Goal: Task Accomplishment & Management: Manage account settings

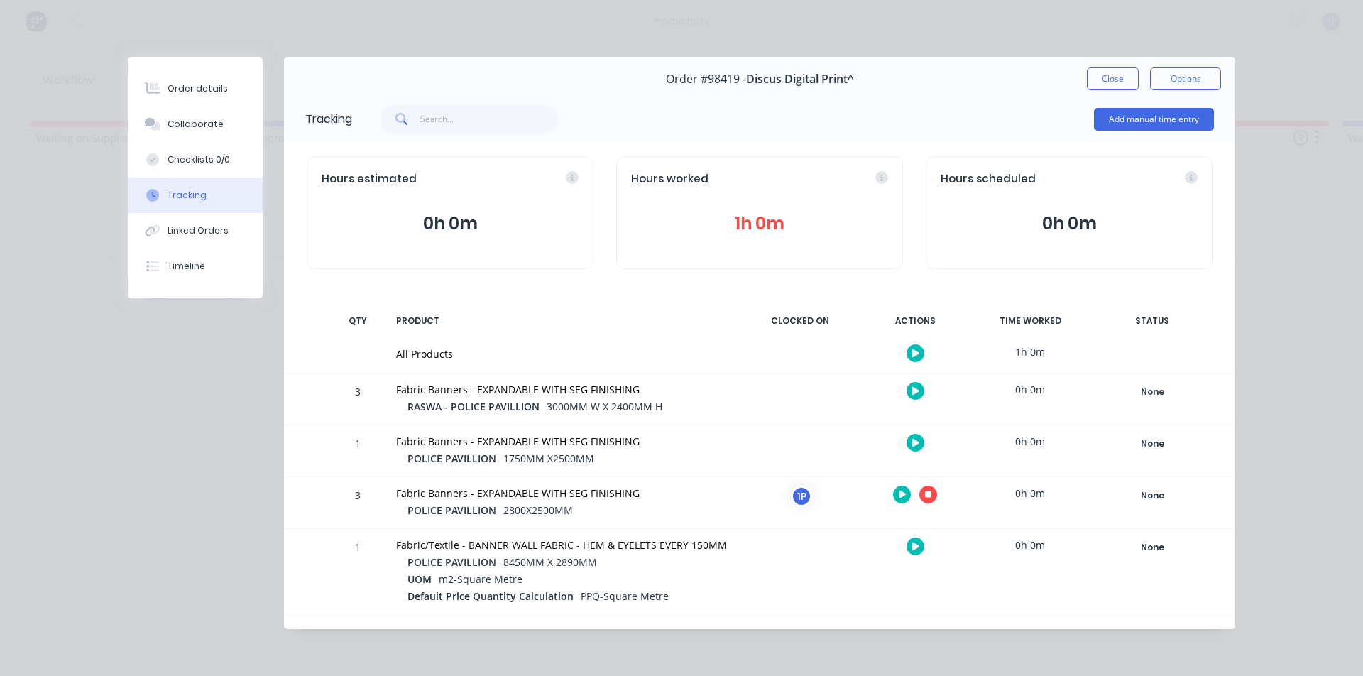
click at [934, 498] on button "button" at bounding box center [928, 495] width 18 height 18
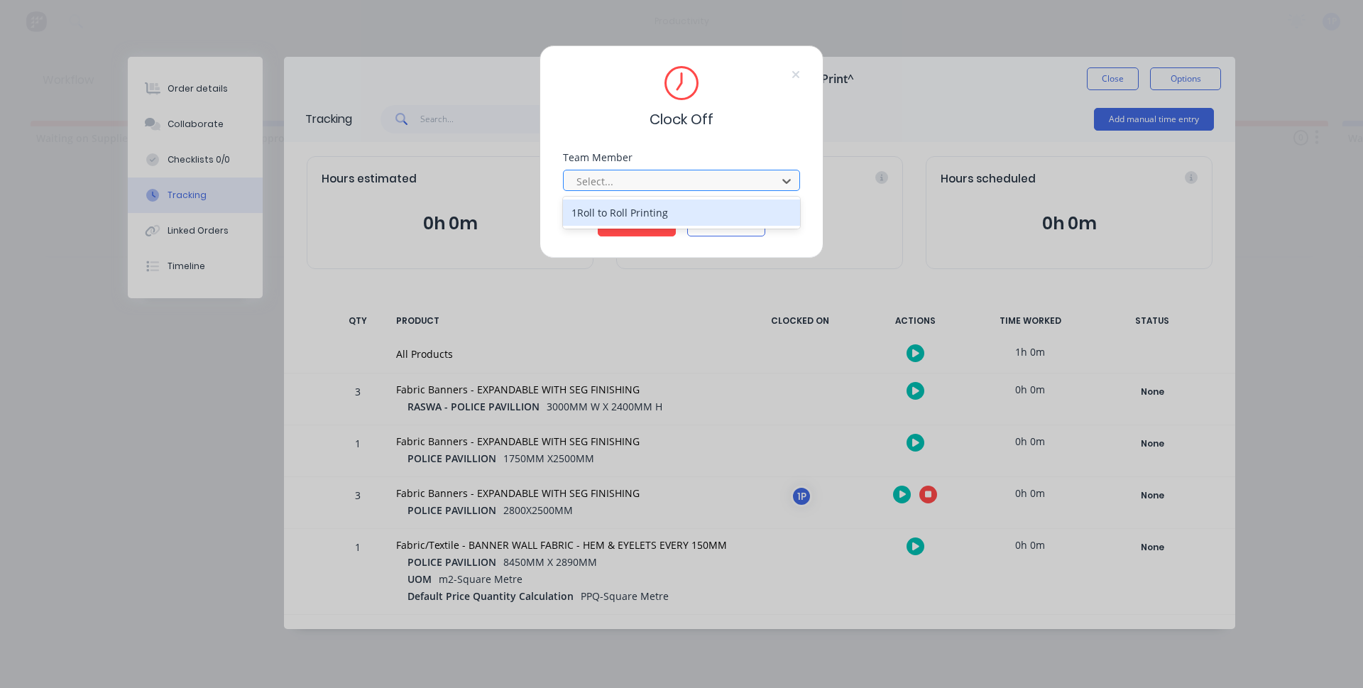
click at [638, 179] on div at bounding box center [672, 182] width 195 height 18
click at [633, 209] on div "1Roll to Roll Printing" at bounding box center [681, 213] width 237 height 26
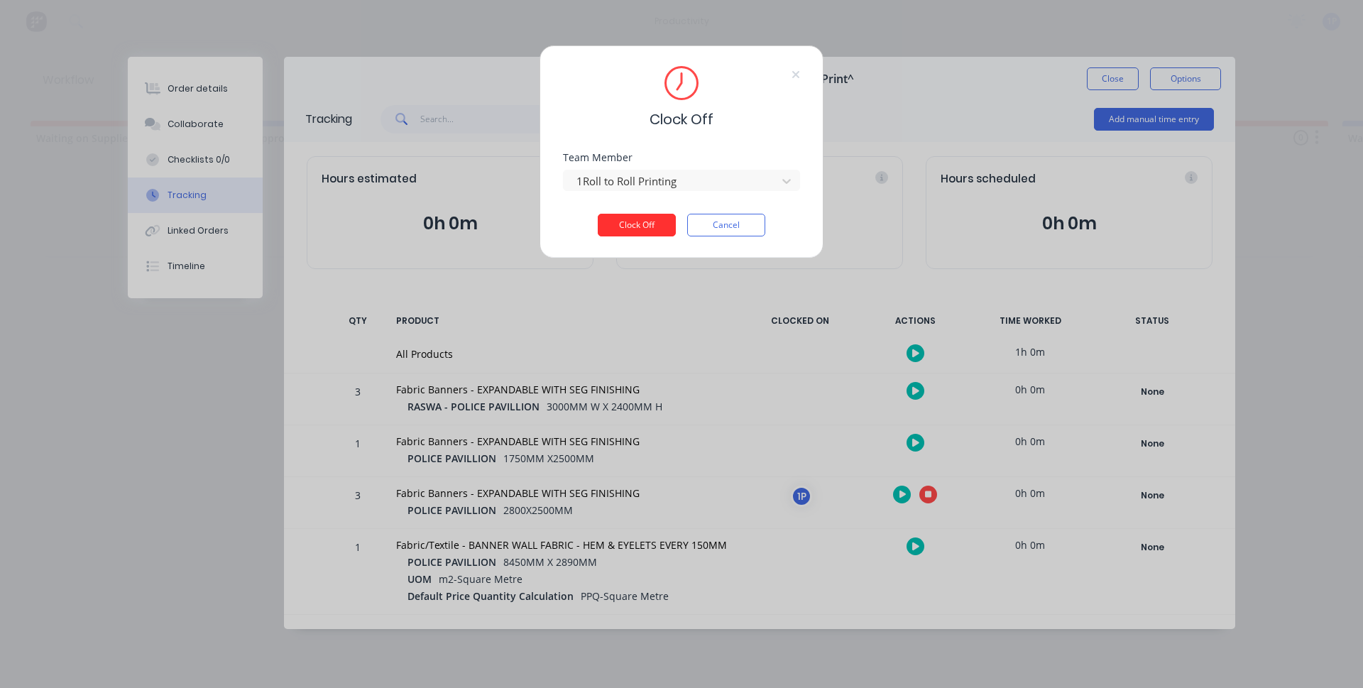
click at [637, 221] on button "Clock Off" at bounding box center [637, 225] width 78 height 23
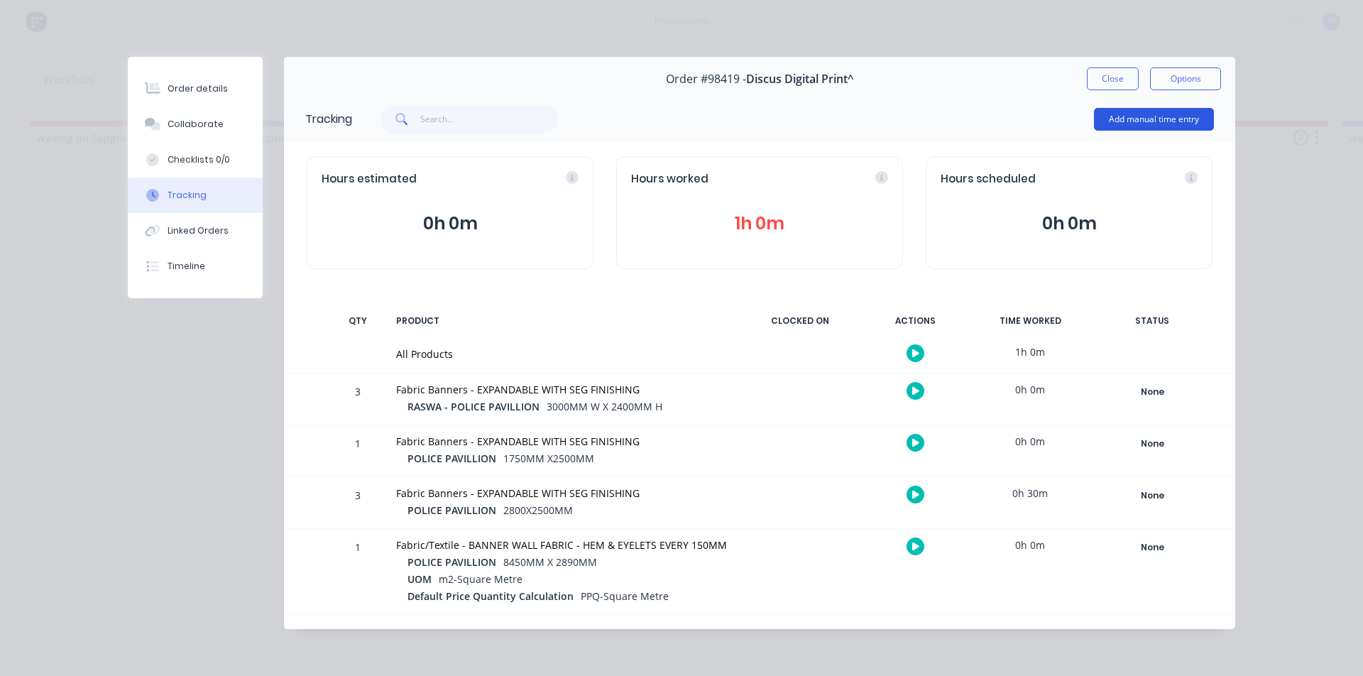
click at [1146, 123] on button "Add manual time entry" at bounding box center [1154, 119] width 120 height 23
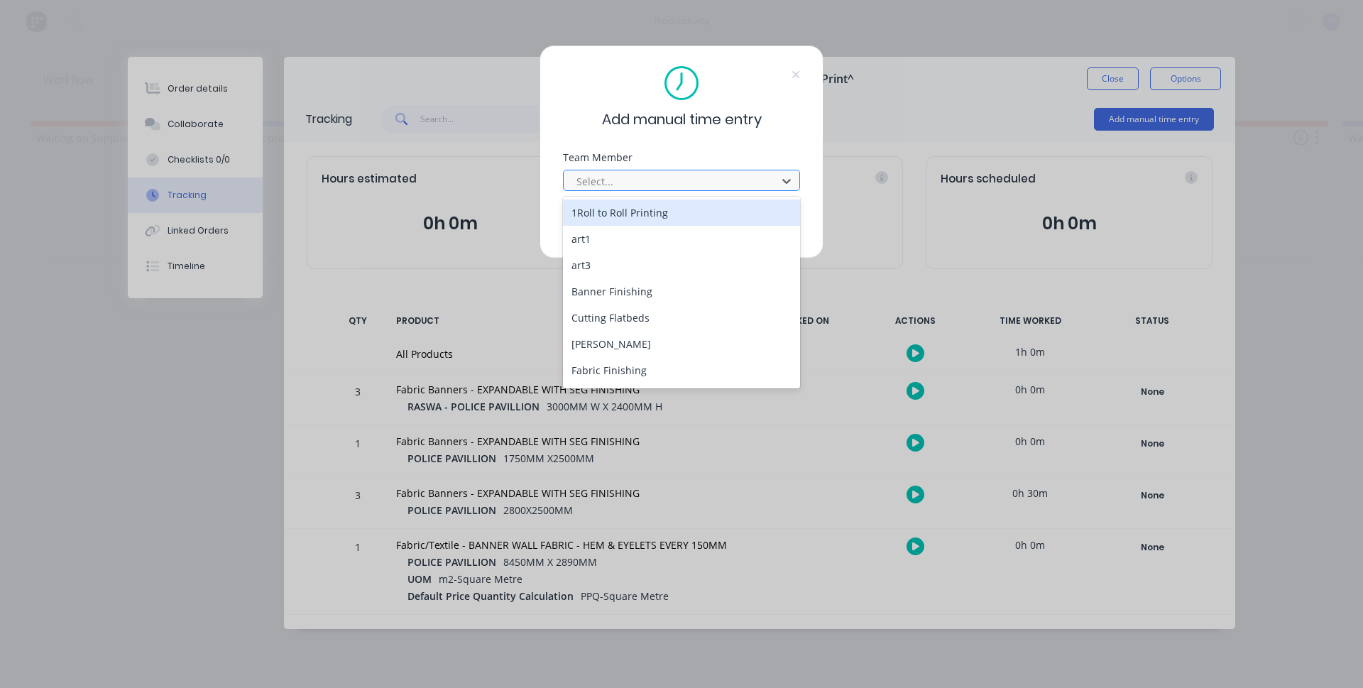
click at [662, 175] on div at bounding box center [672, 182] width 195 height 18
click at [621, 214] on div "1Roll to Roll Printing" at bounding box center [681, 213] width 237 height 26
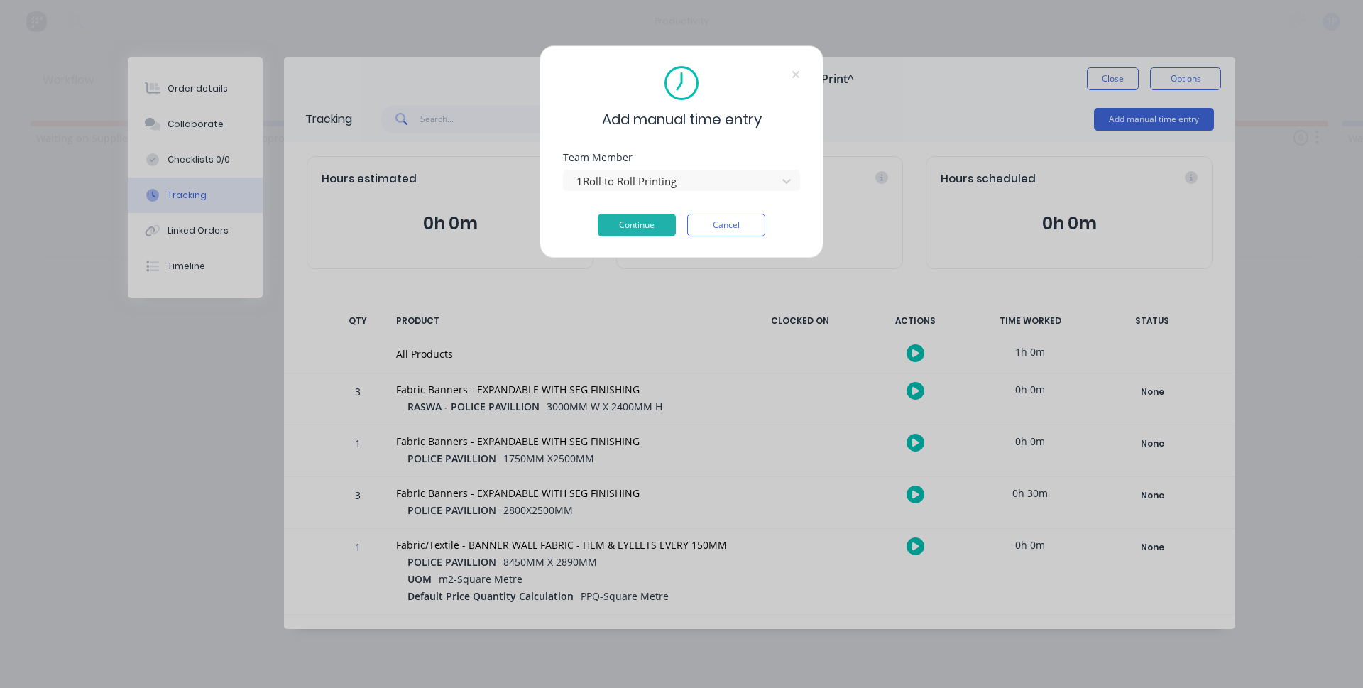
click at [621, 214] on button "Continue" at bounding box center [637, 225] width 78 height 23
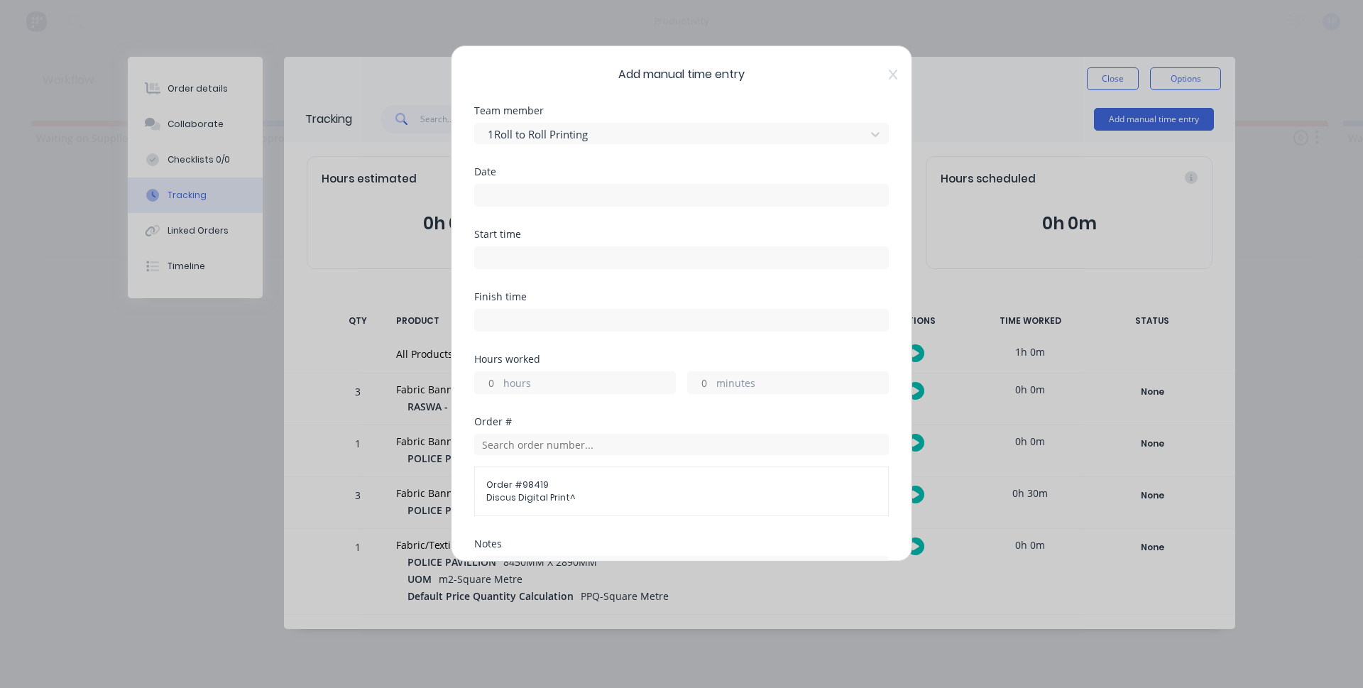
click at [622, 207] on div "Date" at bounding box center [681, 198] width 415 height 62
click at [562, 183] on div at bounding box center [681, 193] width 415 height 26
click at [561, 194] on input at bounding box center [681, 195] width 413 height 21
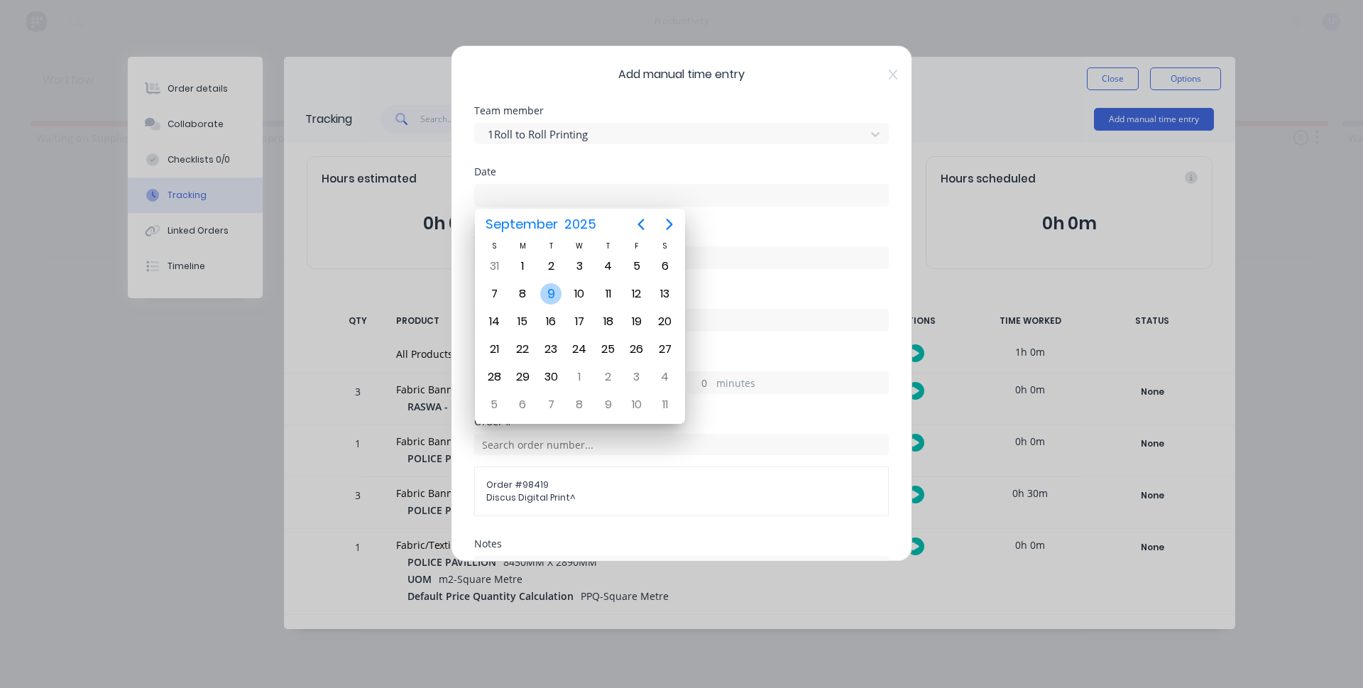
click at [548, 293] on div "9" at bounding box center [550, 293] width 21 height 21
type input "[DATE]"
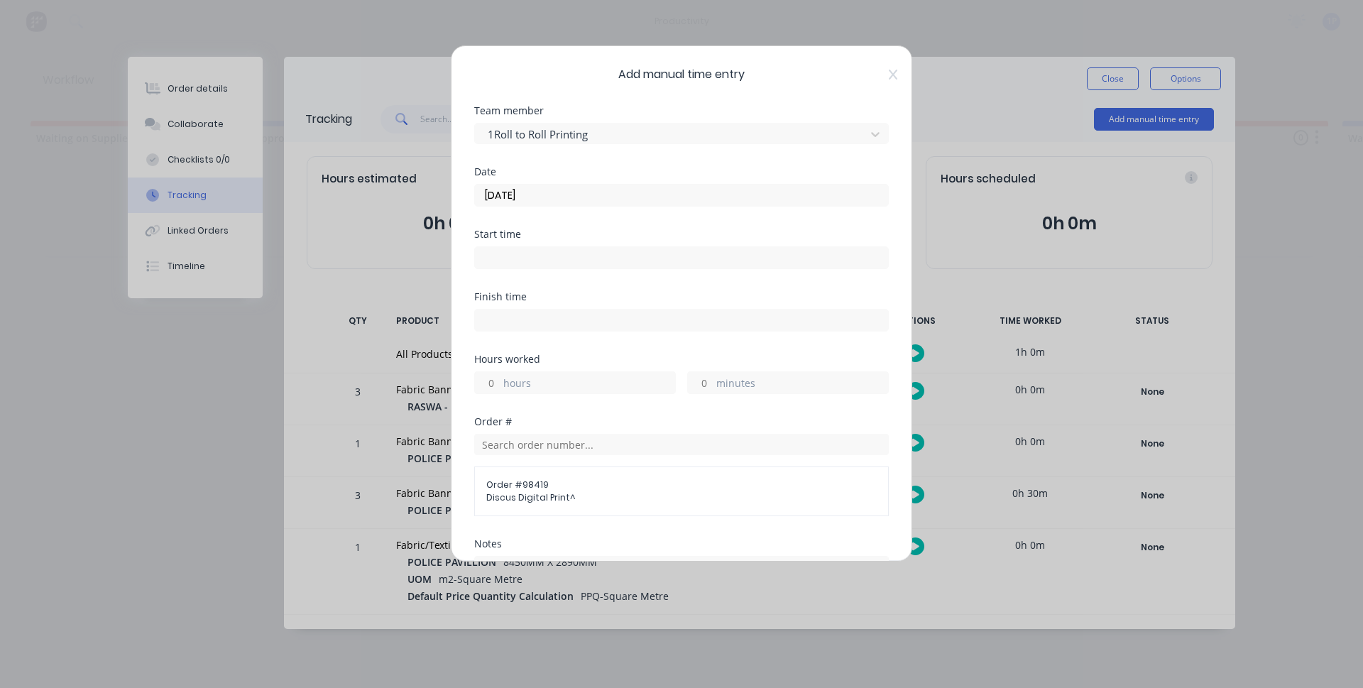
click at [554, 268] on label at bounding box center [681, 257] width 415 height 23
click at [554, 268] on input at bounding box center [681, 257] width 413 height 21
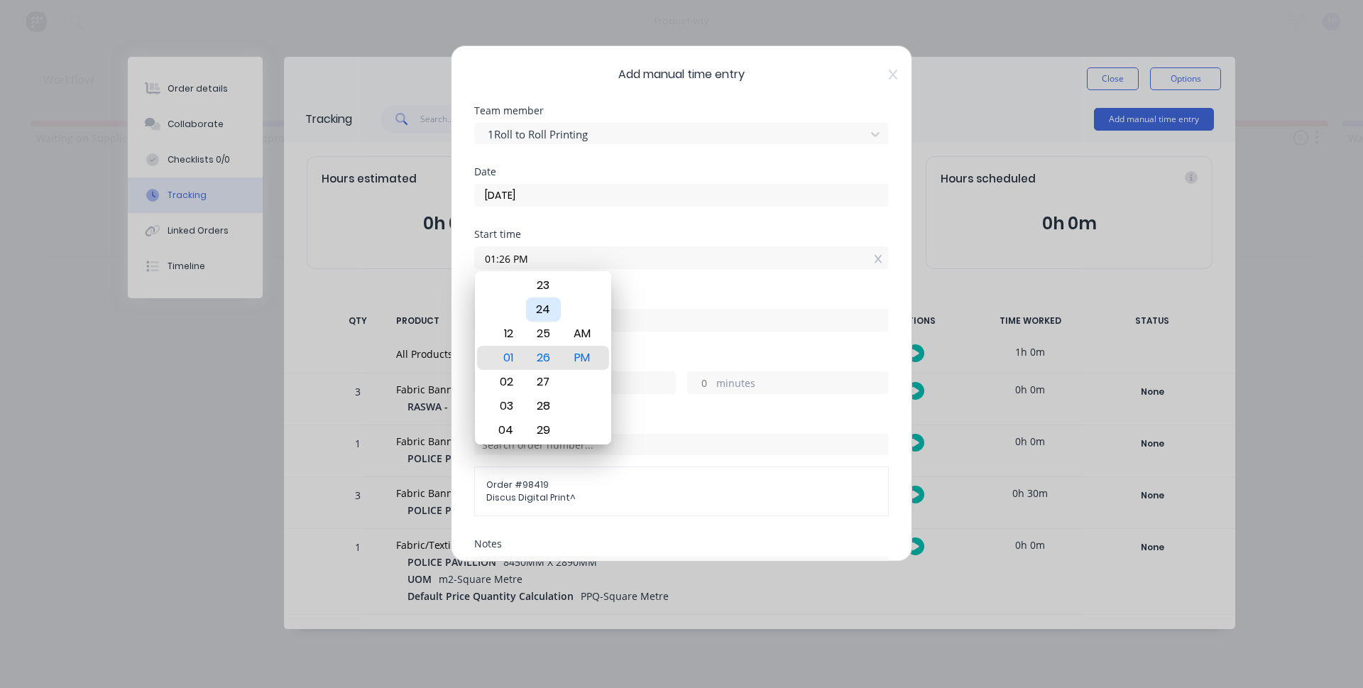
click at [550, 306] on div "24" at bounding box center [543, 309] width 35 height 24
type input "01:24 PM"
click at [574, 360] on div "PM" at bounding box center [582, 358] width 35 height 24
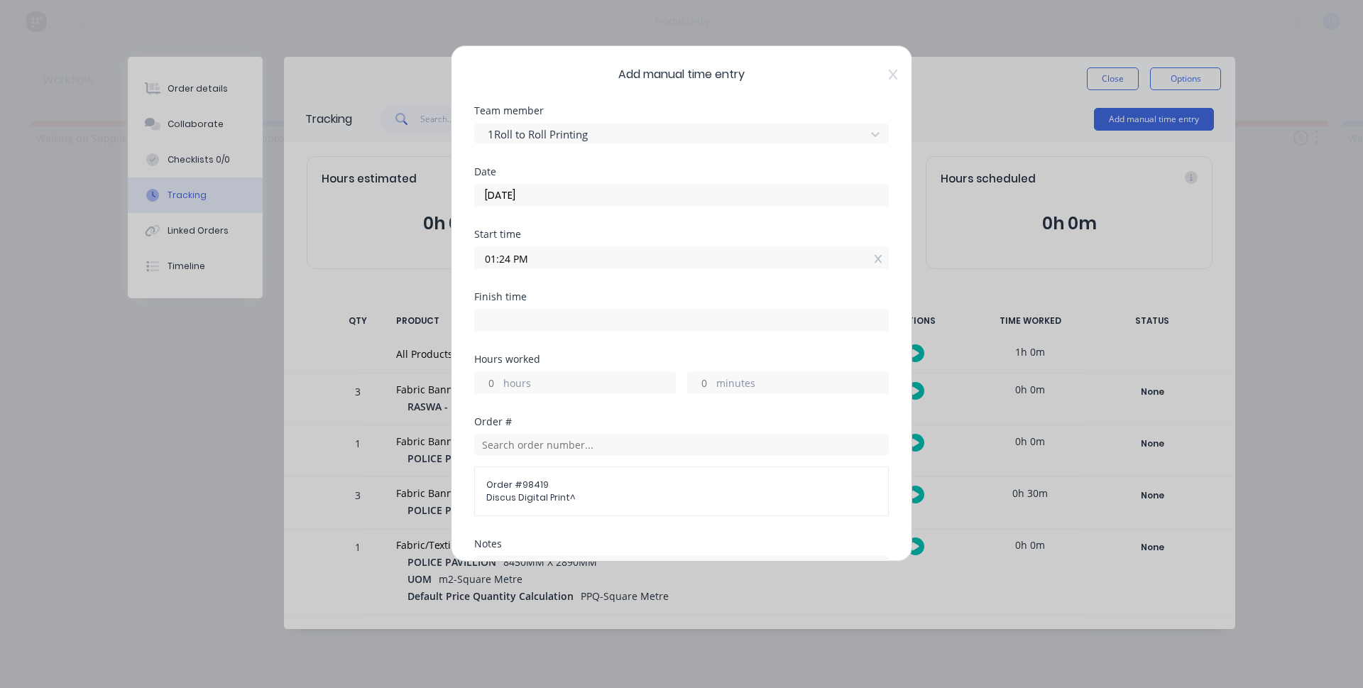
click at [595, 324] on input at bounding box center [681, 320] width 413 height 21
type input "01:33 PM"
type input "0"
type input "9"
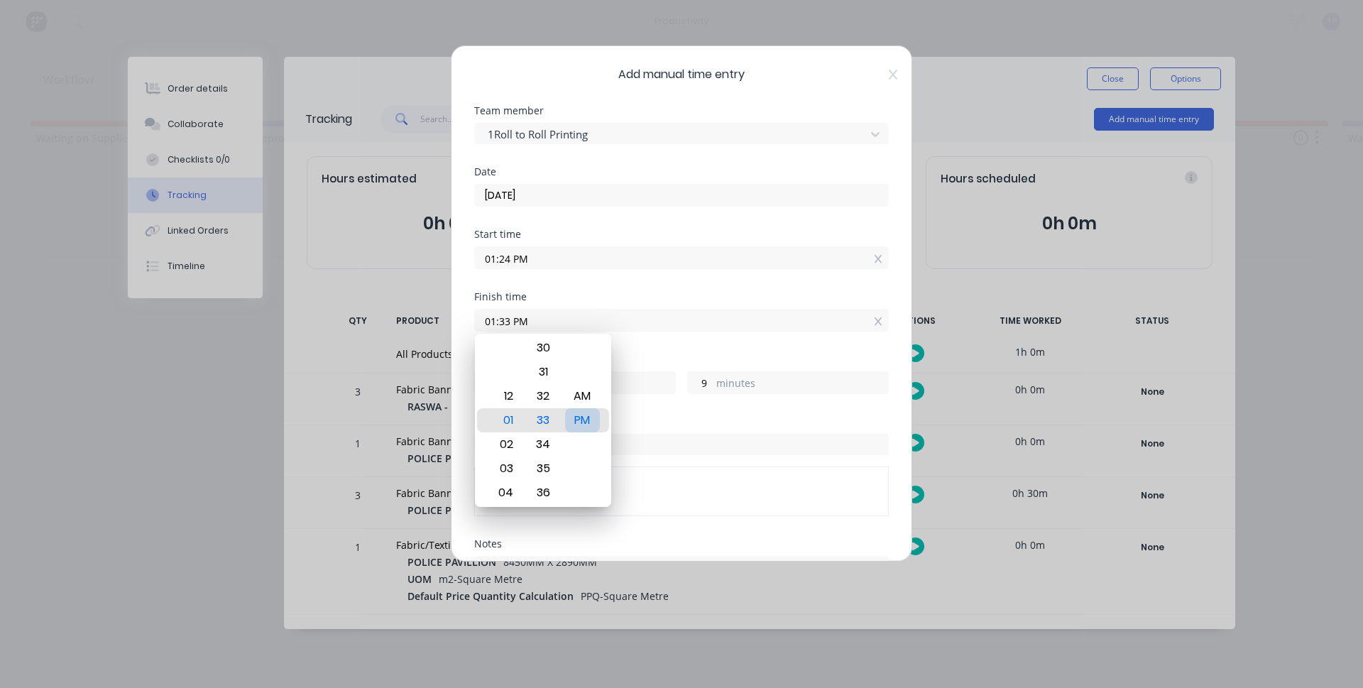
click at [579, 425] on div "PM" at bounding box center [582, 420] width 35 height 24
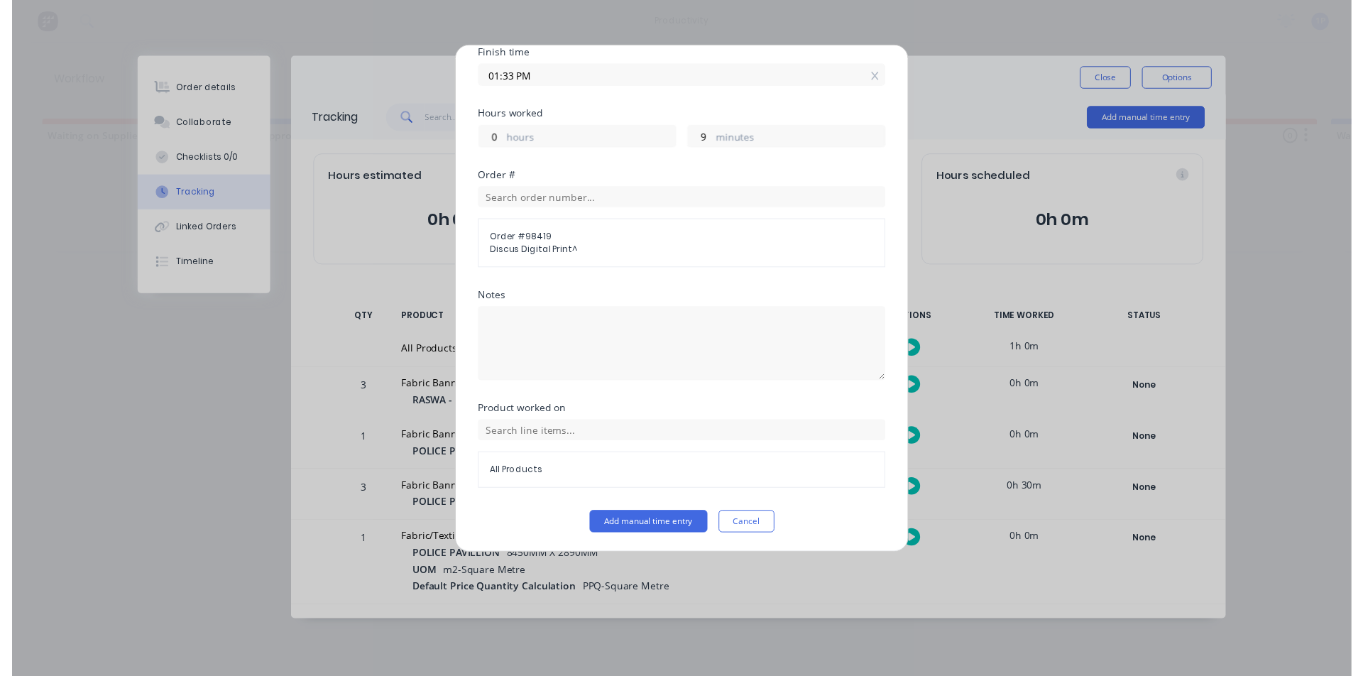
scroll to position [245, 0]
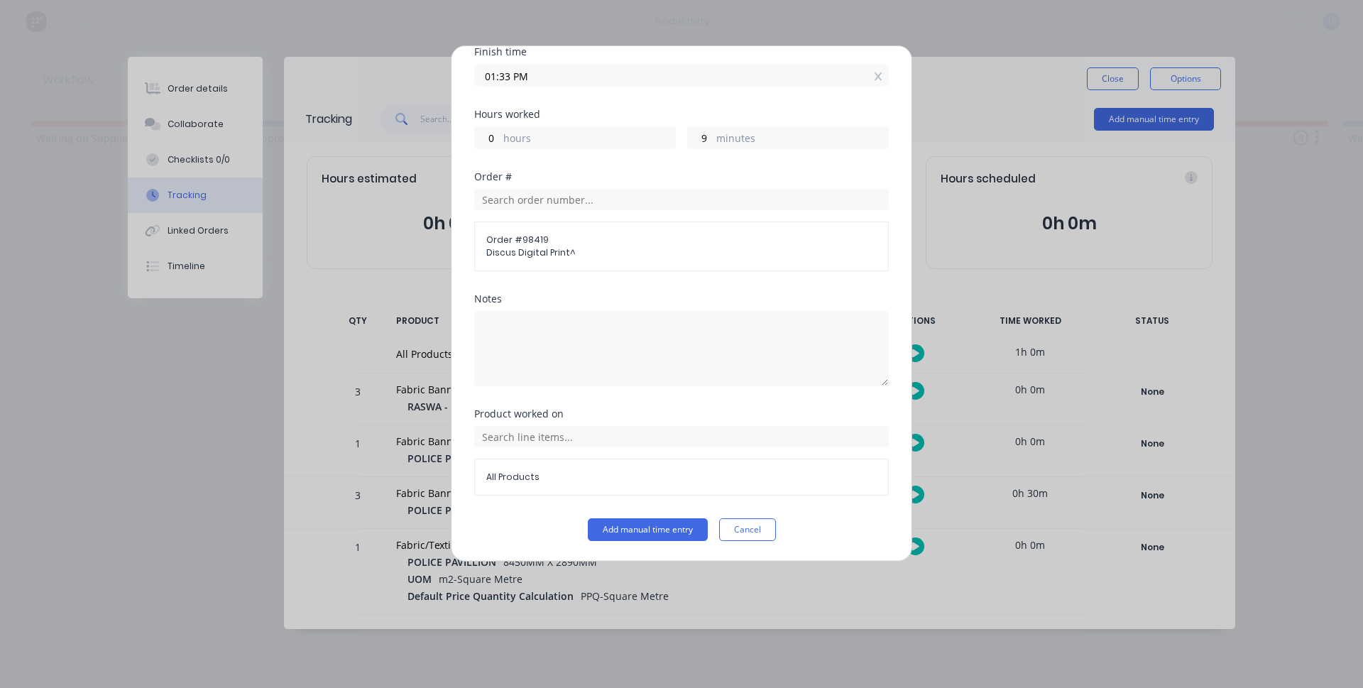
click at [530, 449] on div "All Products" at bounding box center [681, 461] width 415 height 70
click at [542, 442] on input "text" at bounding box center [681, 436] width 415 height 21
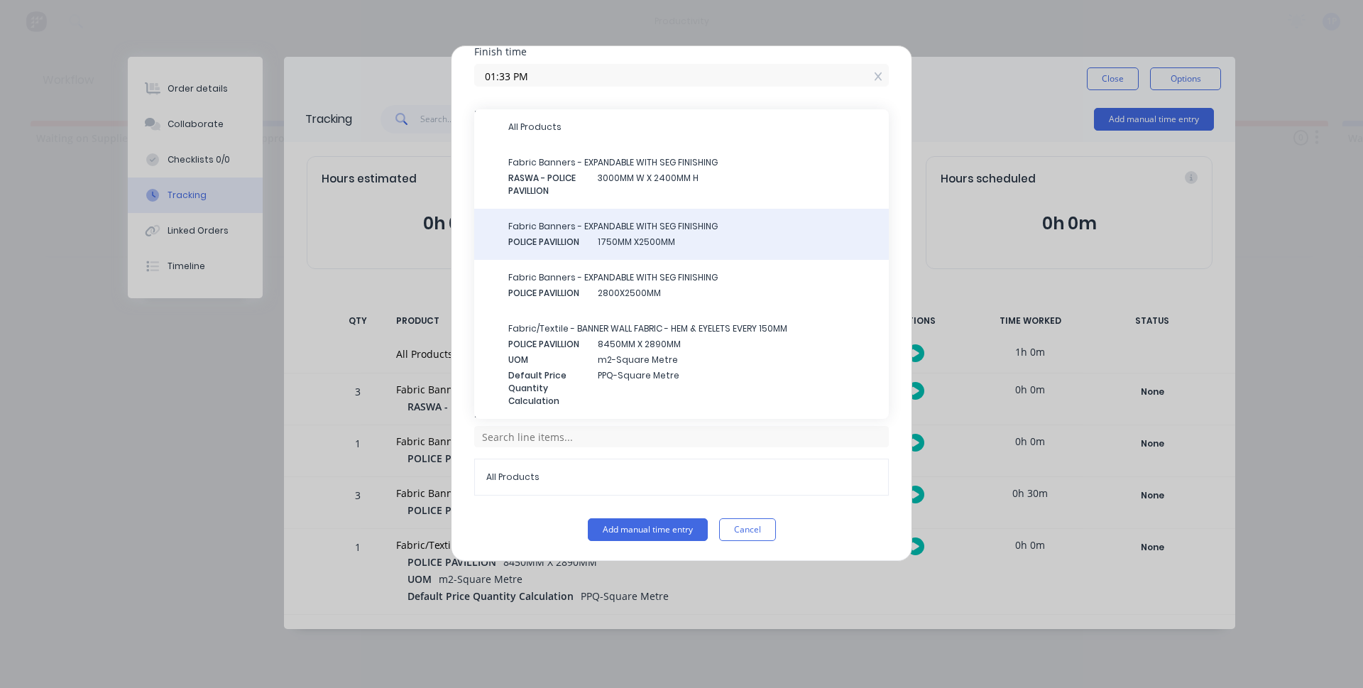
click at [669, 241] on span "1750MM X2500MM" at bounding box center [738, 242] width 280 height 13
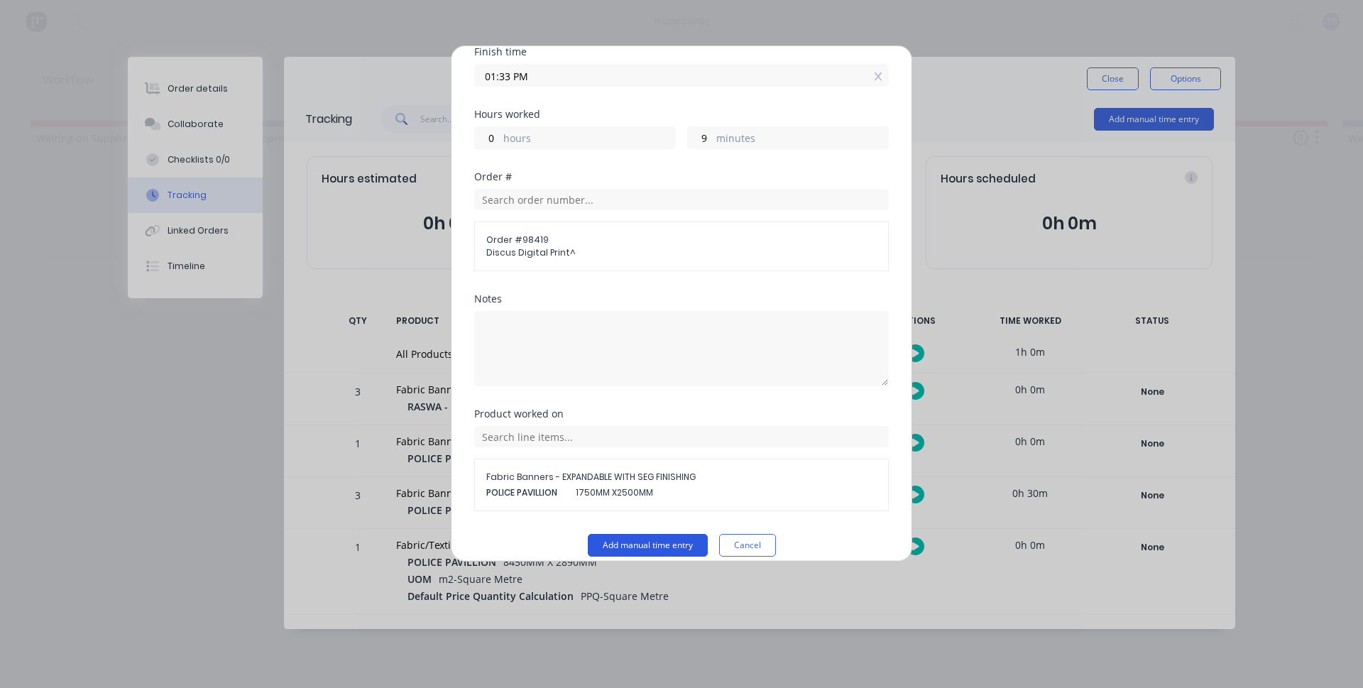
click at [665, 554] on button "Add manual time entry" at bounding box center [648, 545] width 120 height 23
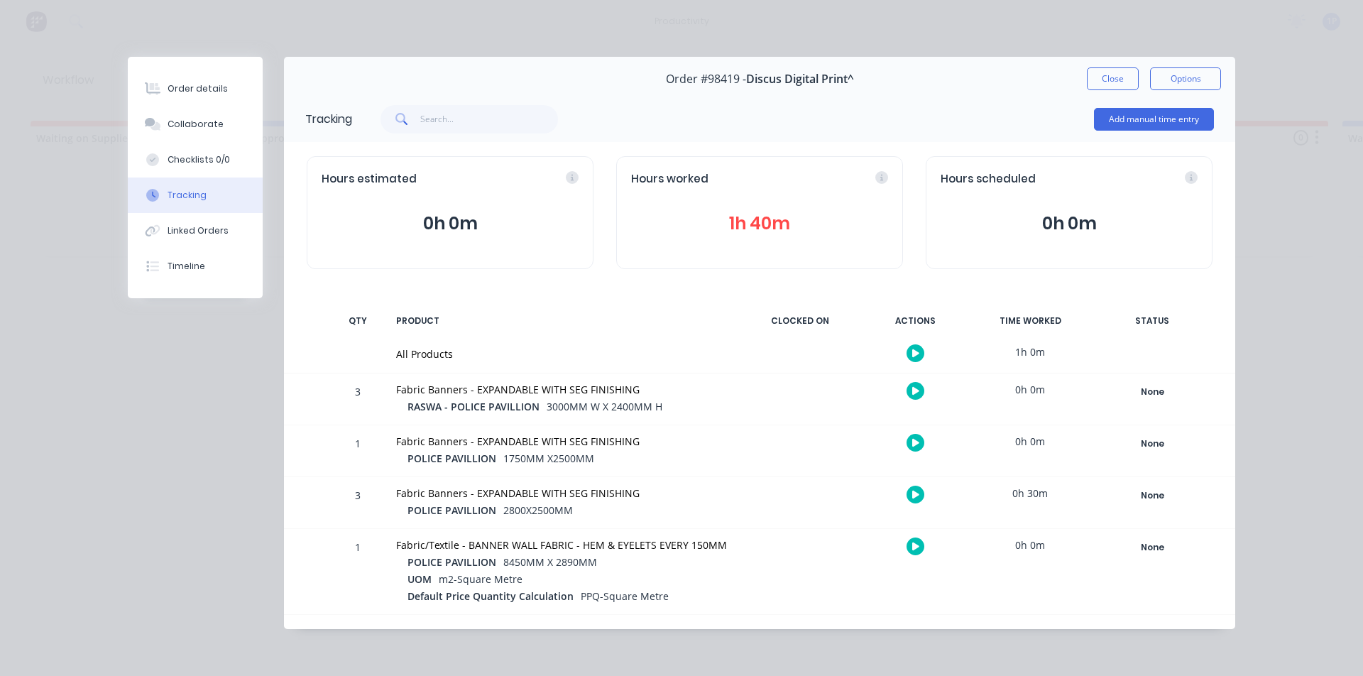
click at [911, 497] on button "button" at bounding box center [916, 495] width 18 height 18
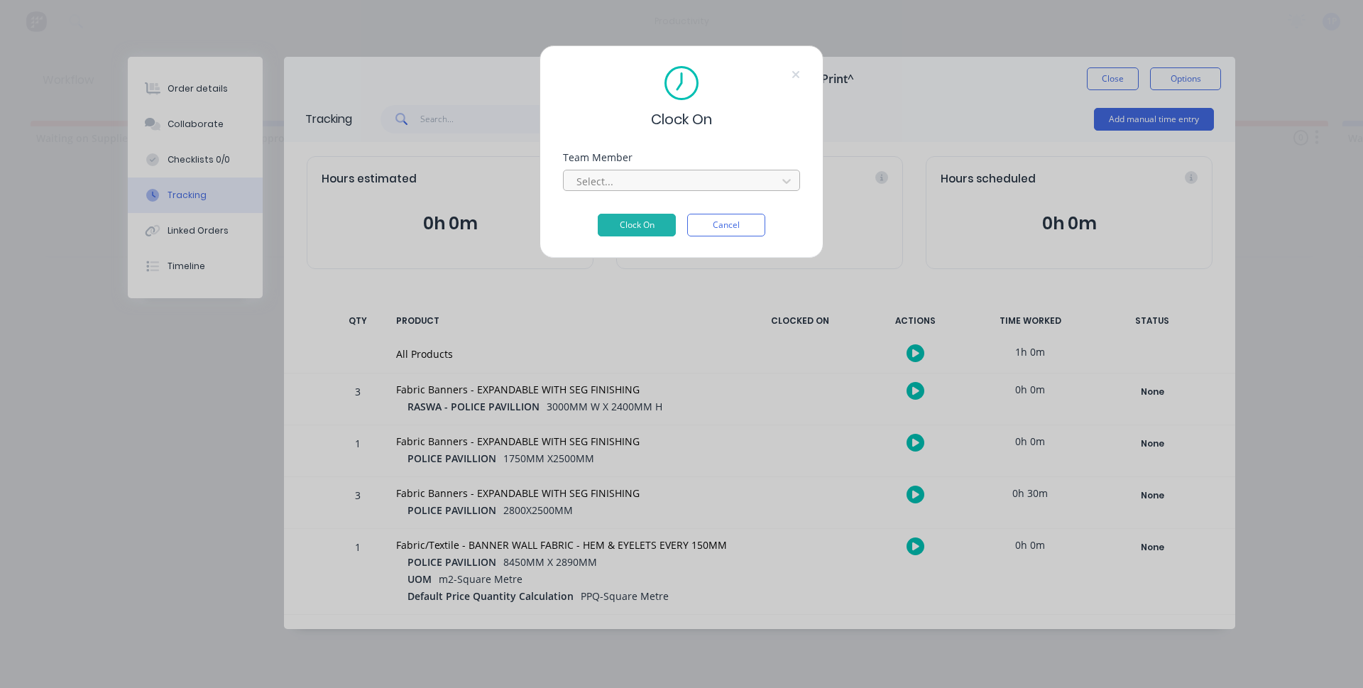
click at [728, 178] on div at bounding box center [672, 182] width 195 height 18
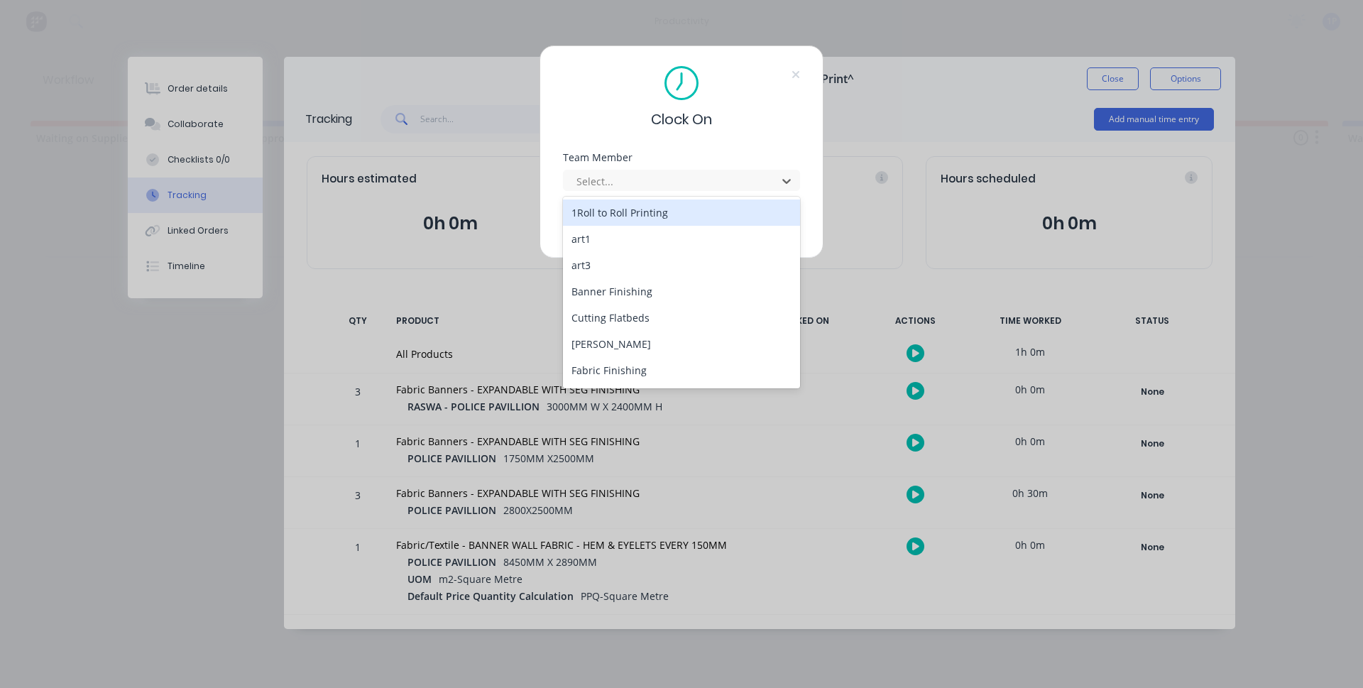
click at [799, 141] on div "Clock On Team Member 21 results available. Use Up and Down to choose options, p…" at bounding box center [682, 151] width 284 height 213
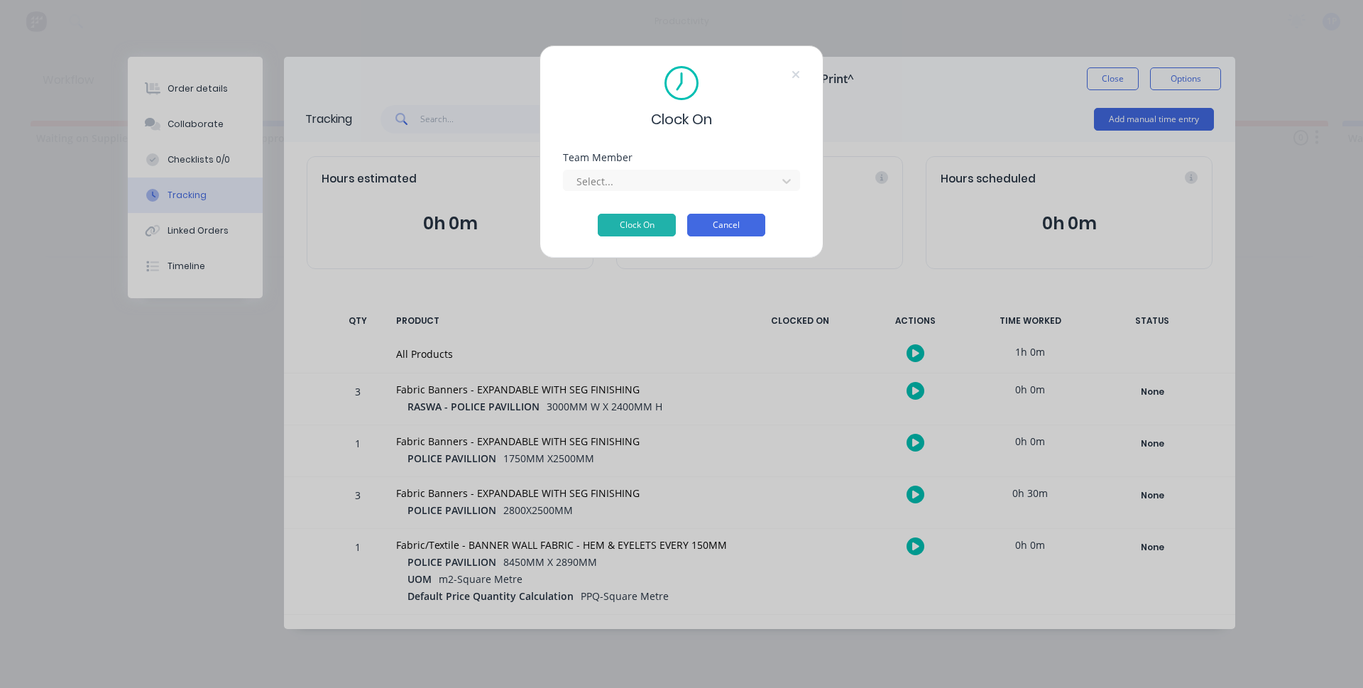
click at [750, 221] on button "Cancel" at bounding box center [726, 225] width 78 height 23
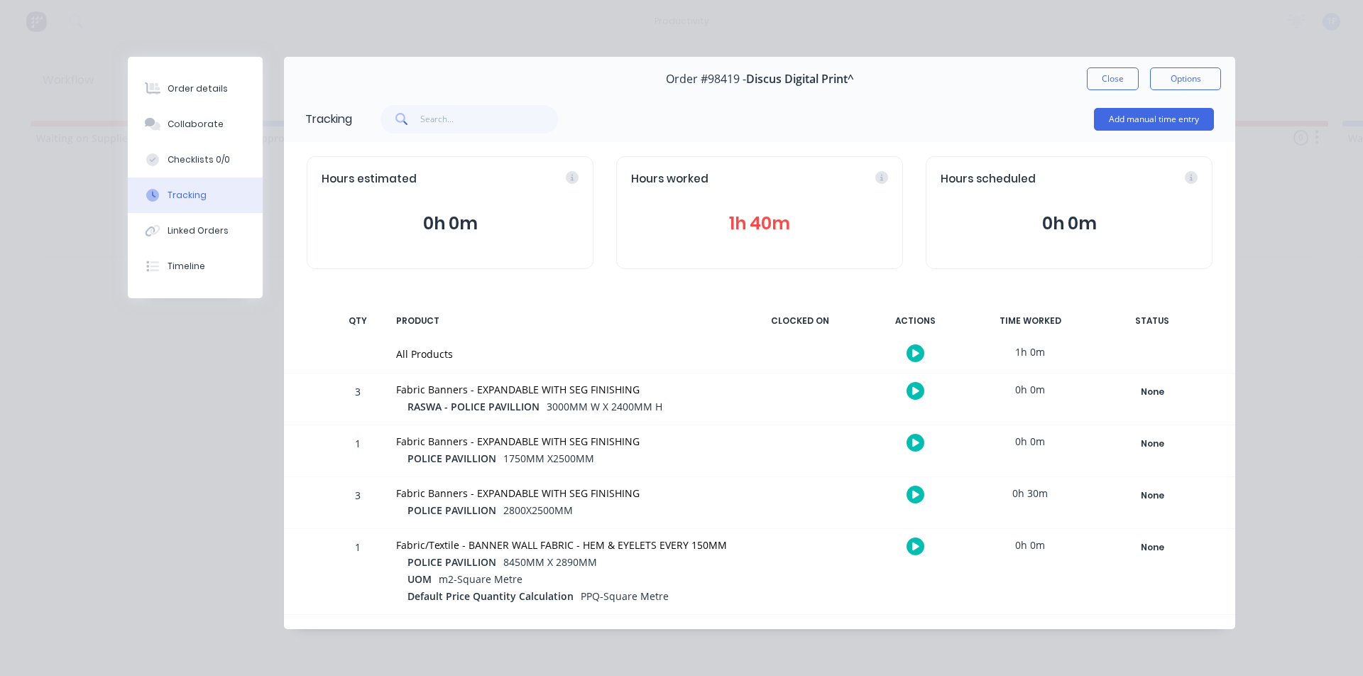
click at [919, 391] on button "button" at bounding box center [916, 391] width 18 height 18
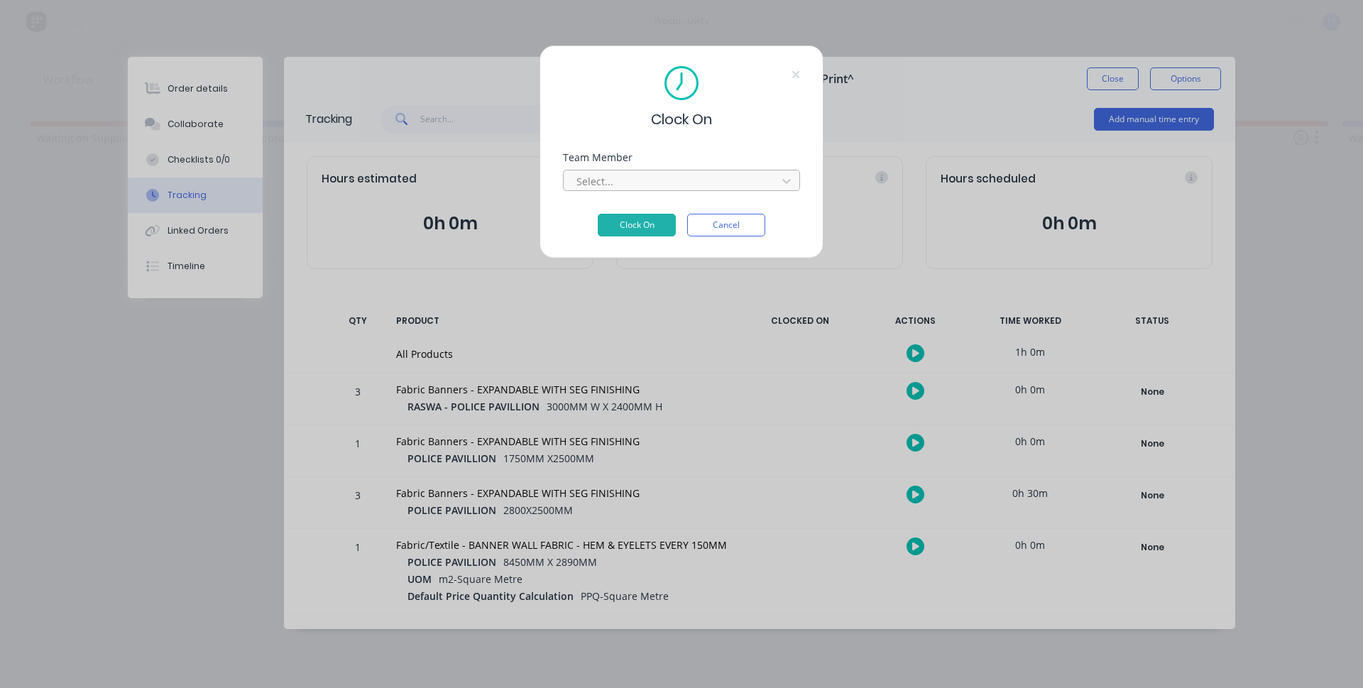
click at [671, 173] on div at bounding box center [672, 182] width 195 height 18
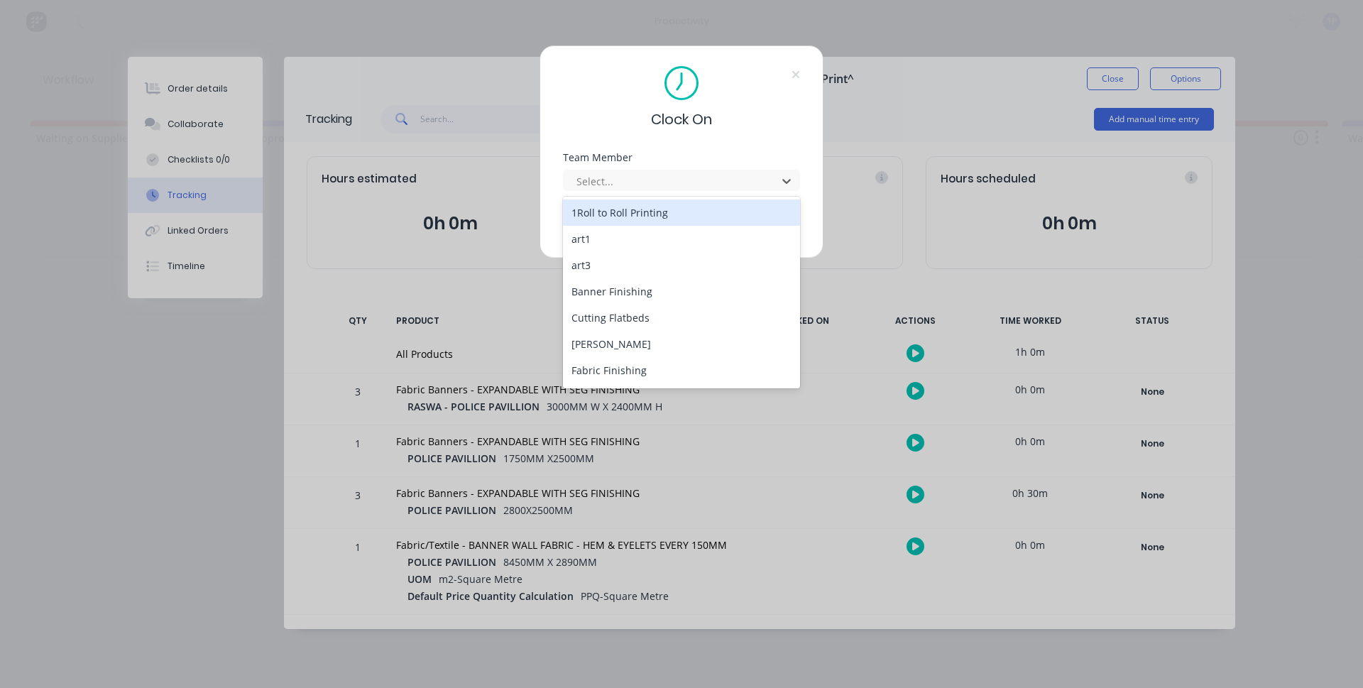
click at [644, 211] on div "1Roll to Roll Printing" at bounding box center [681, 213] width 237 height 26
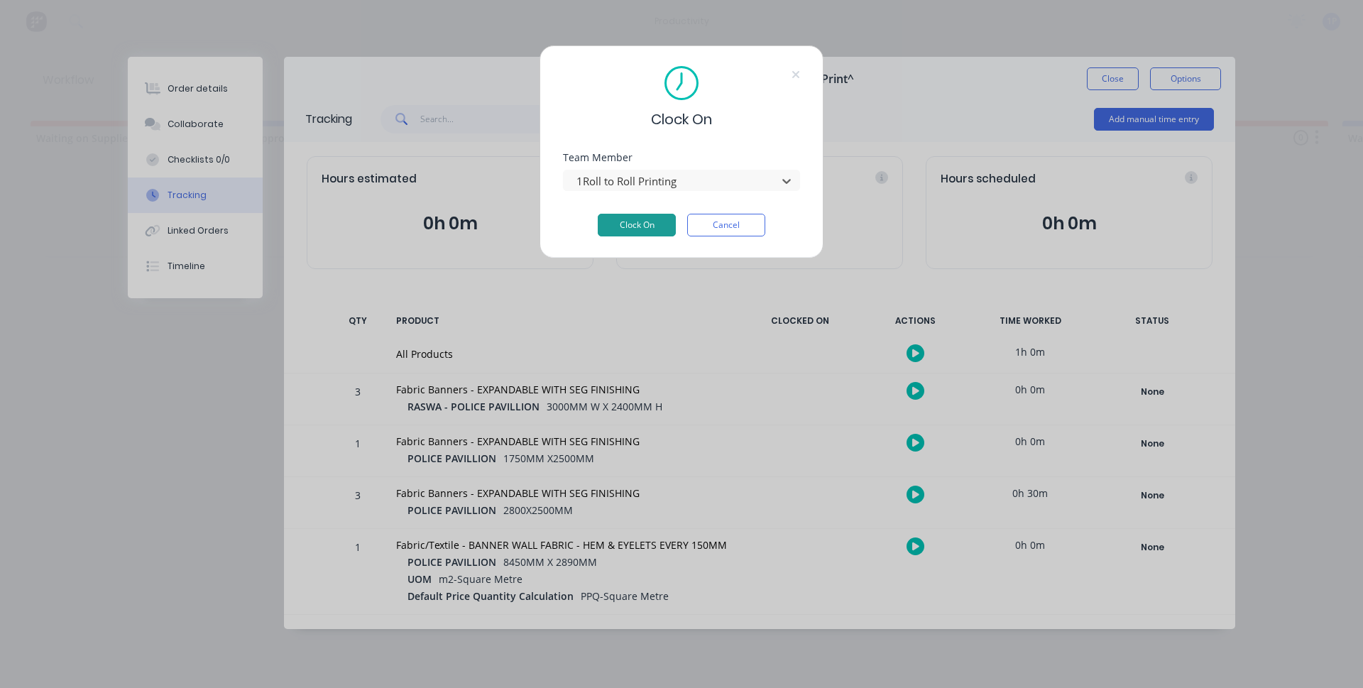
click at [643, 224] on button "Clock On" at bounding box center [637, 225] width 78 height 23
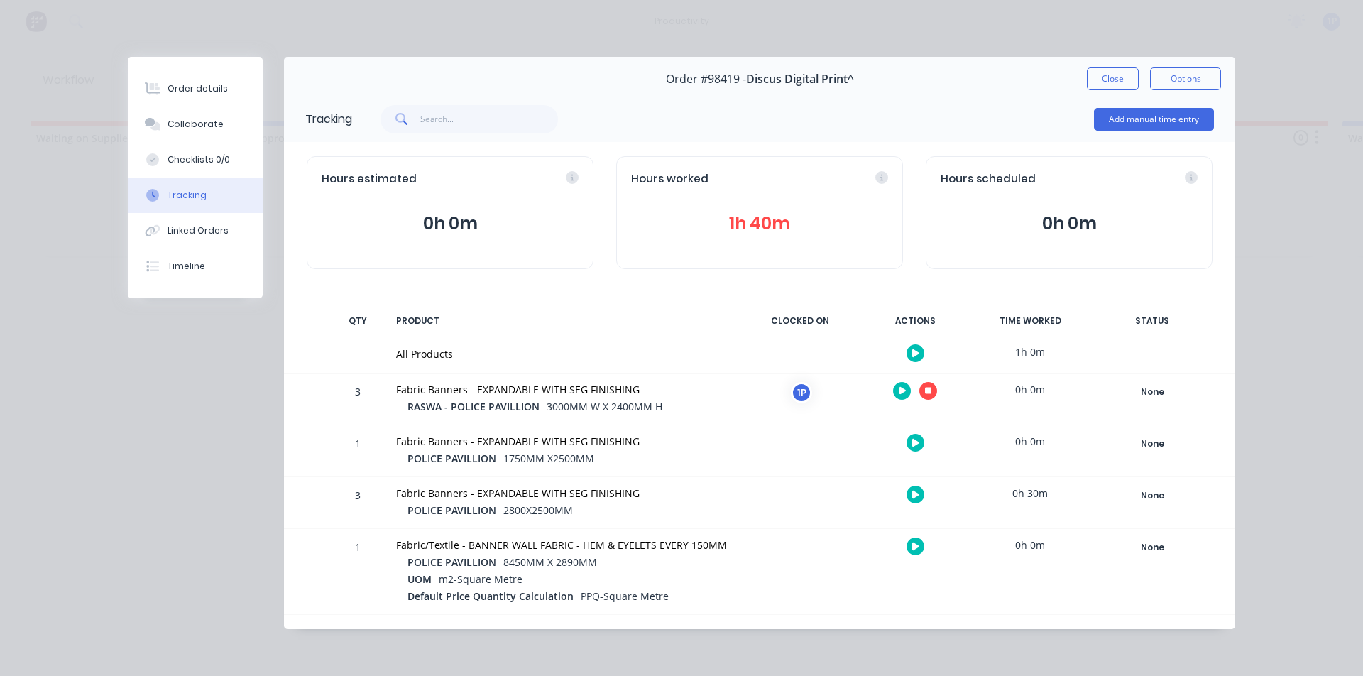
click at [929, 388] on icon "button" at bounding box center [928, 391] width 7 height 7
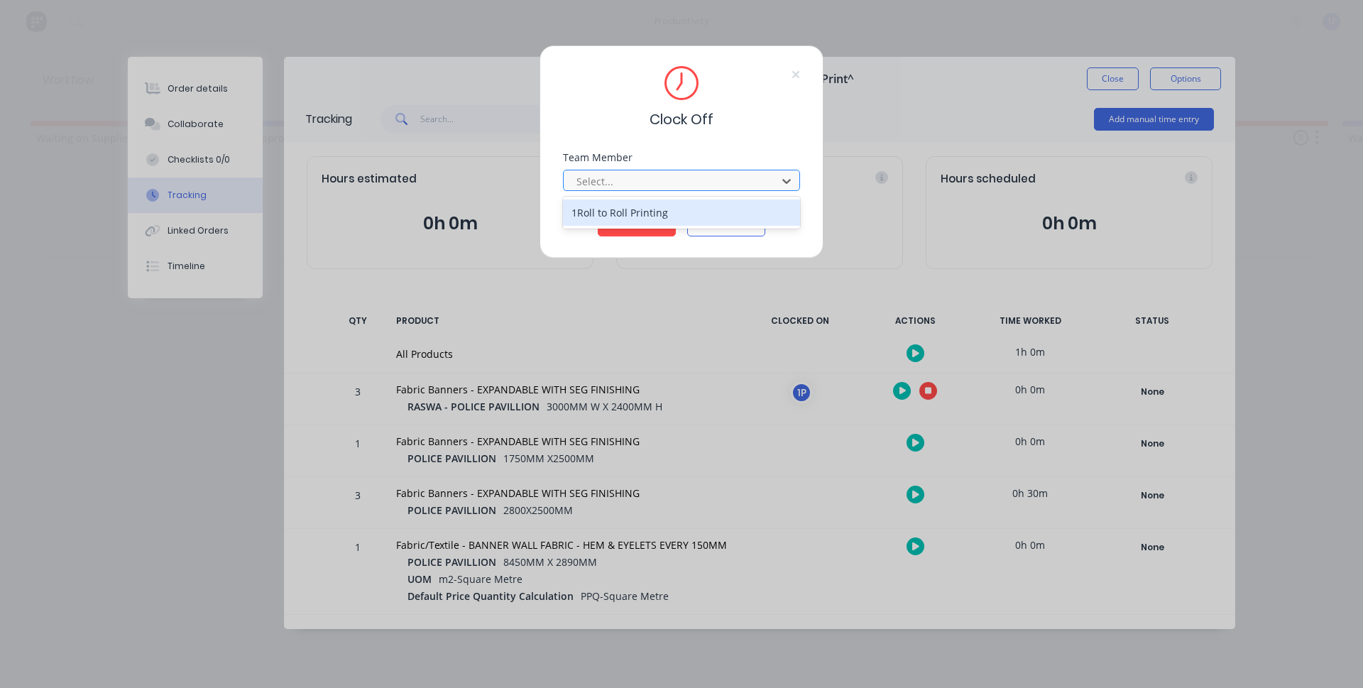
click at [682, 184] on div at bounding box center [672, 182] width 195 height 18
click at [628, 226] on div "1Roll to Roll Printing" at bounding box center [681, 213] width 237 height 32
click at [646, 219] on div "1Roll to Roll Printing" at bounding box center [681, 213] width 237 height 26
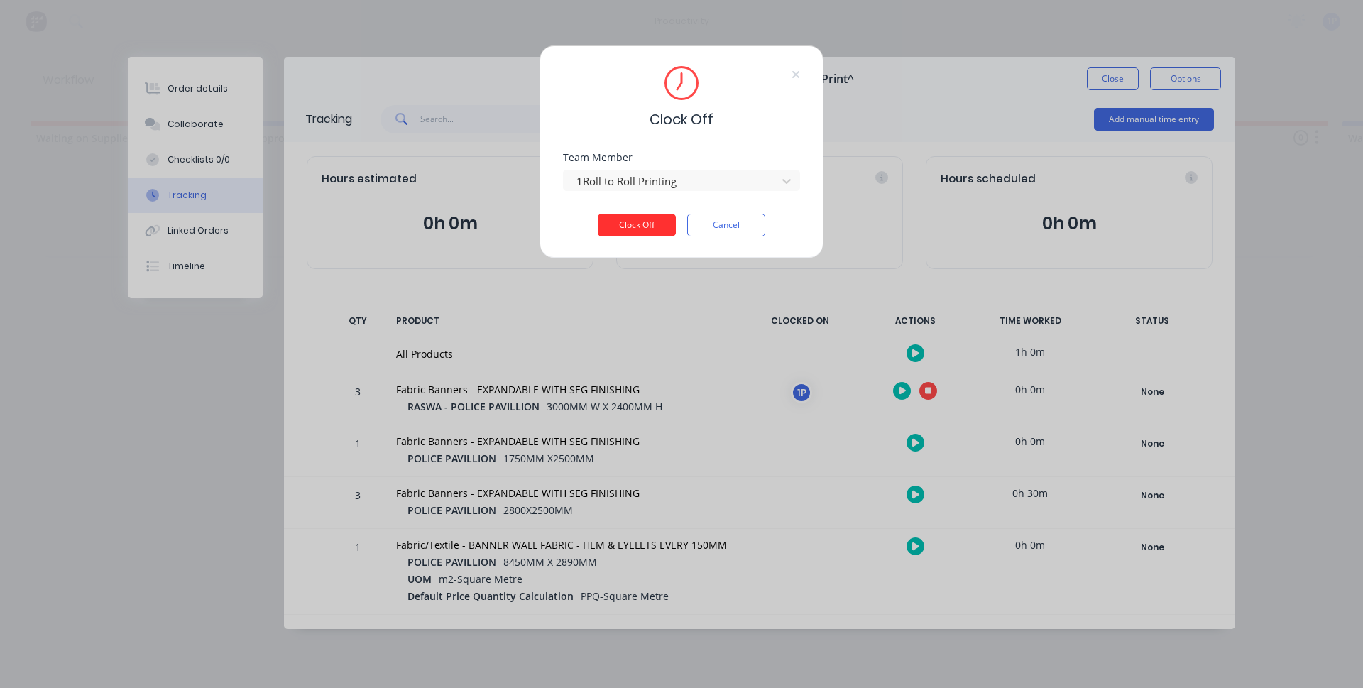
click at [645, 229] on button "Clock Off" at bounding box center [637, 225] width 78 height 23
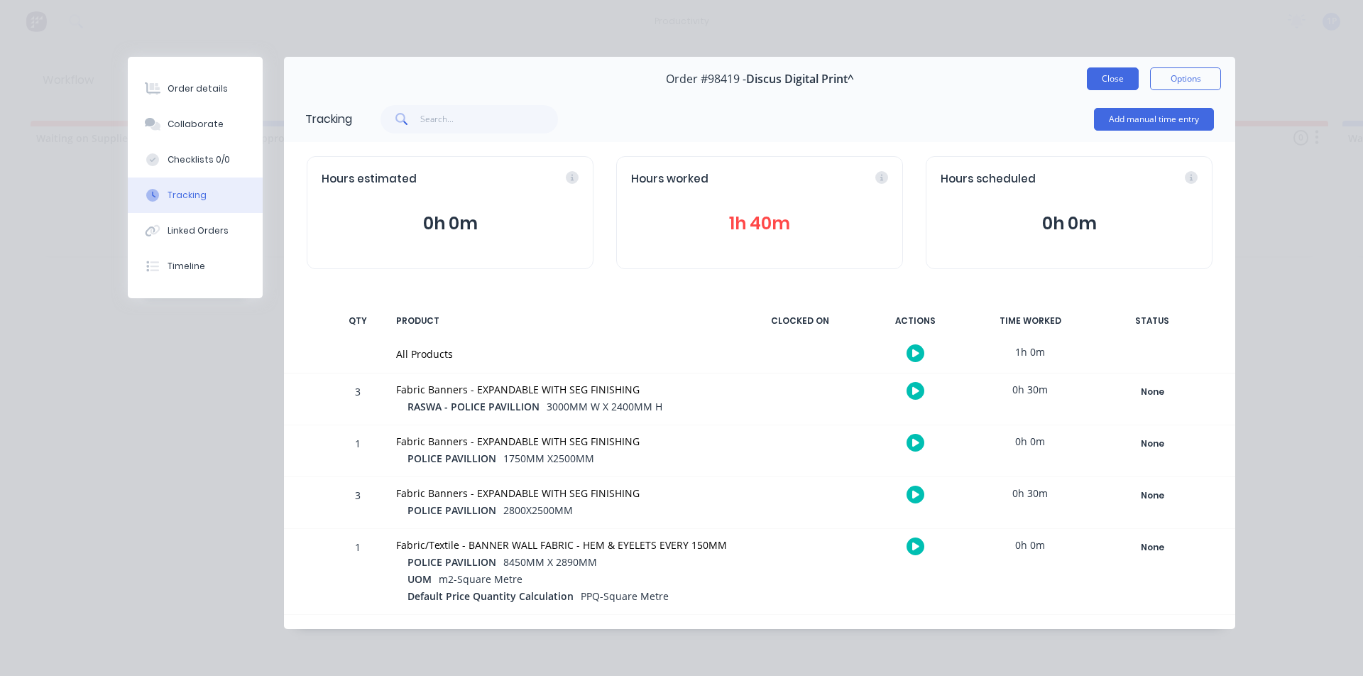
click at [1130, 86] on button "Close" at bounding box center [1113, 78] width 52 height 23
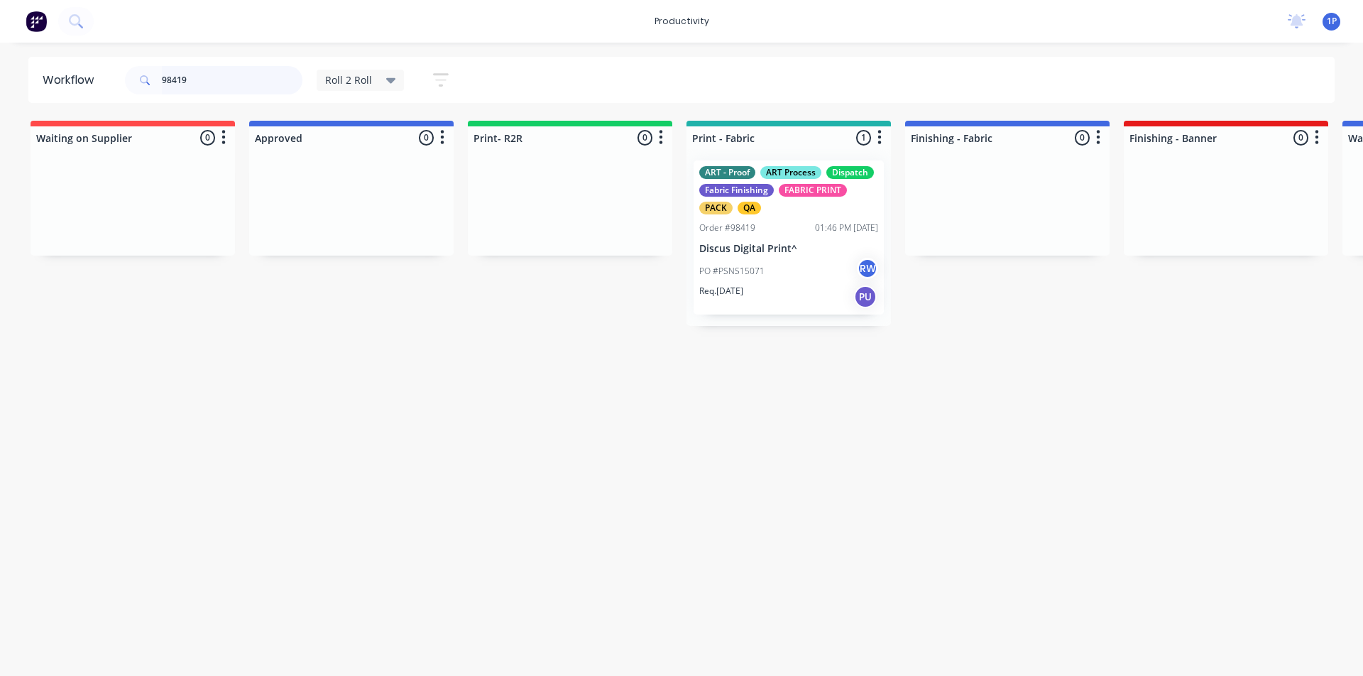
click at [246, 77] on input "98419" at bounding box center [232, 80] width 141 height 28
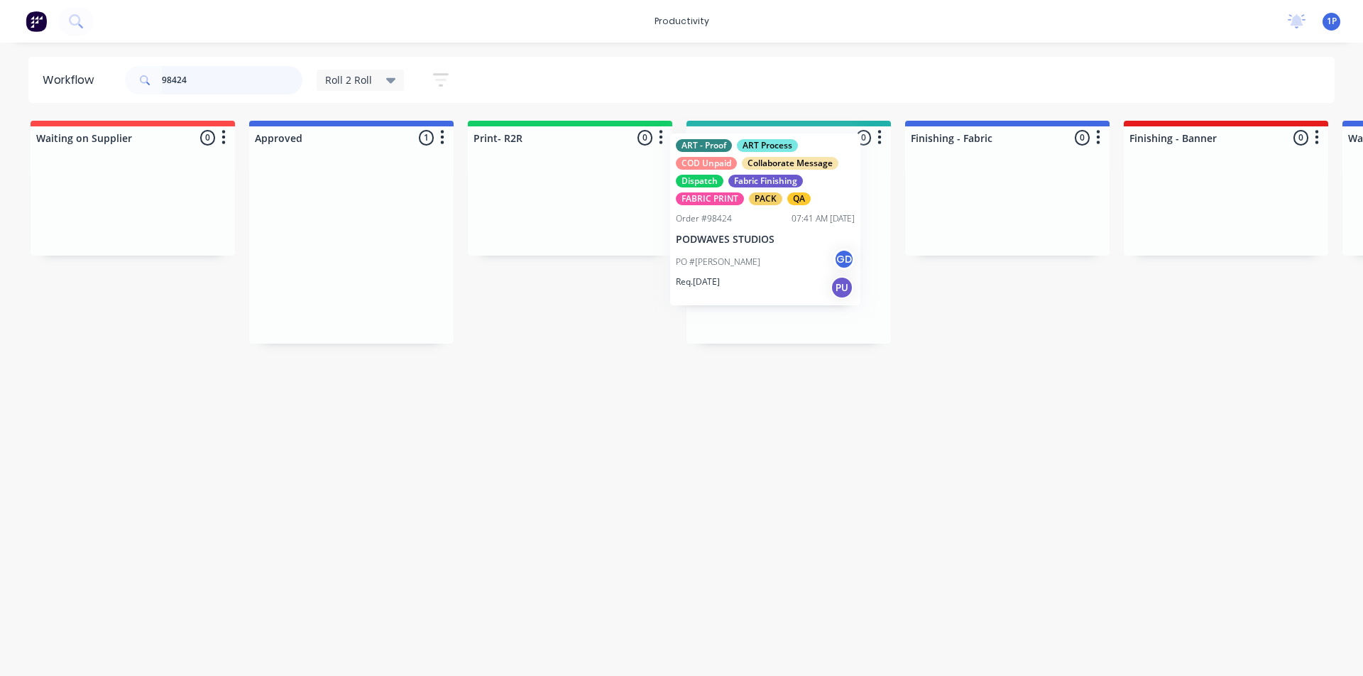
drag, startPoint x: 338, startPoint y: 258, endPoint x: 788, endPoint y: 232, distance: 450.9
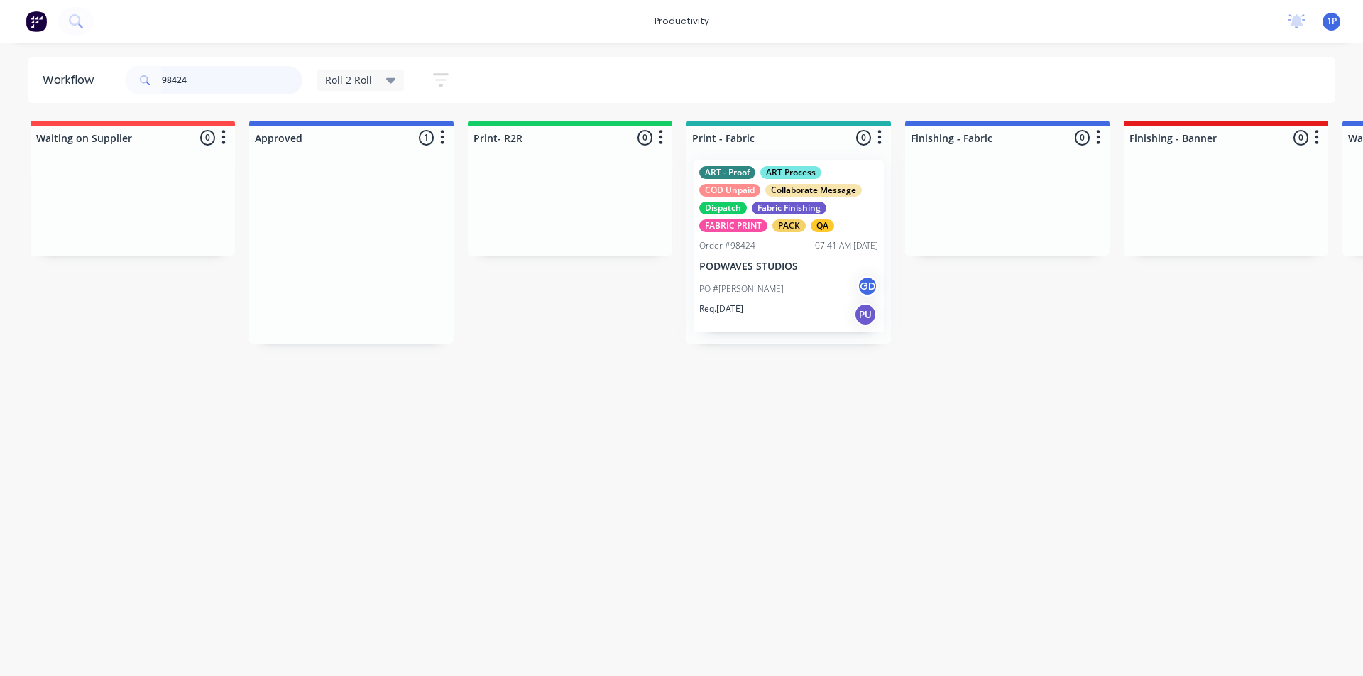
type input "98424"
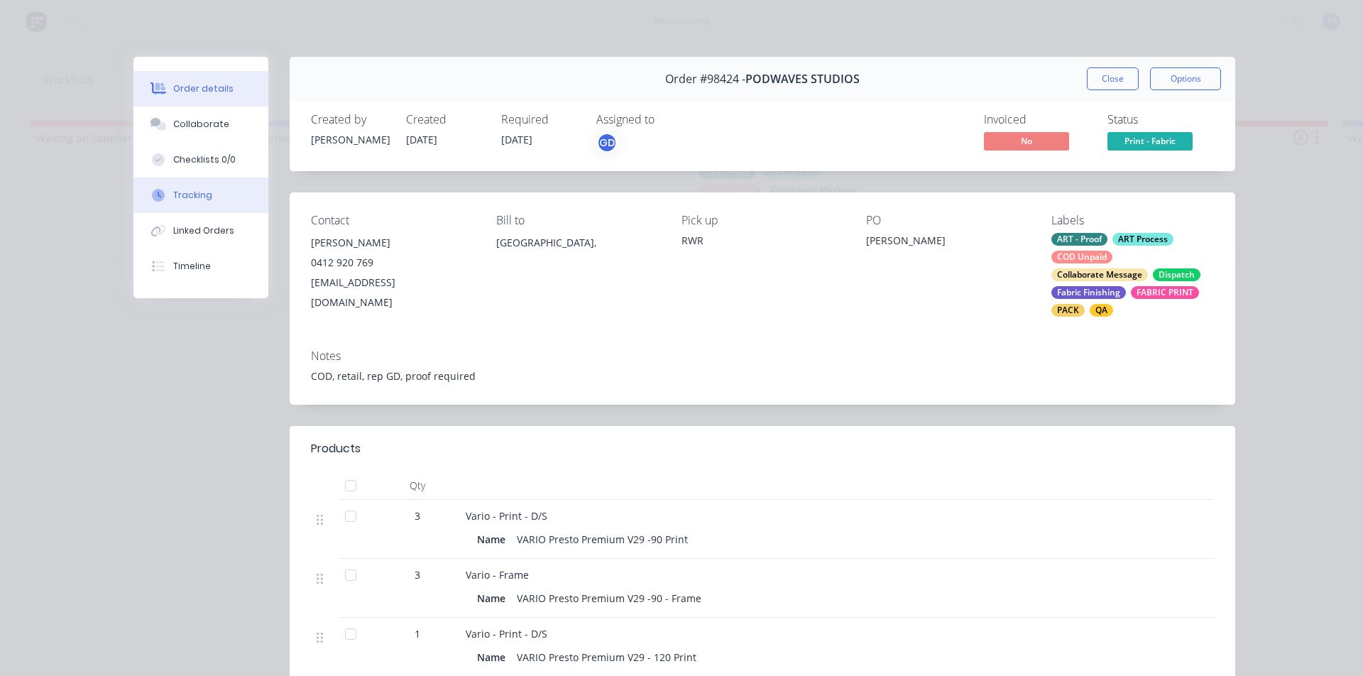
click at [229, 204] on button "Tracking" at bounding box center [200, 194] width 135 height 35
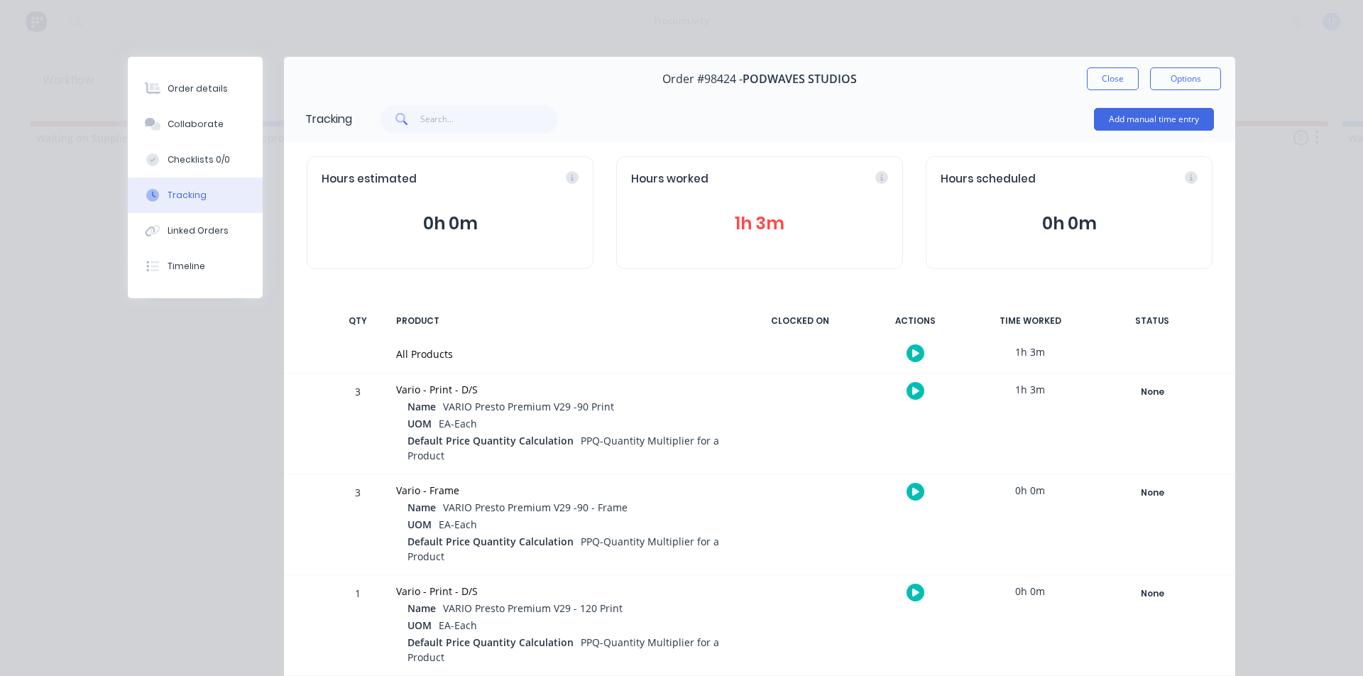
click at [911, 398] on button "button" at bounding box center [916, 391] width 18 height 18
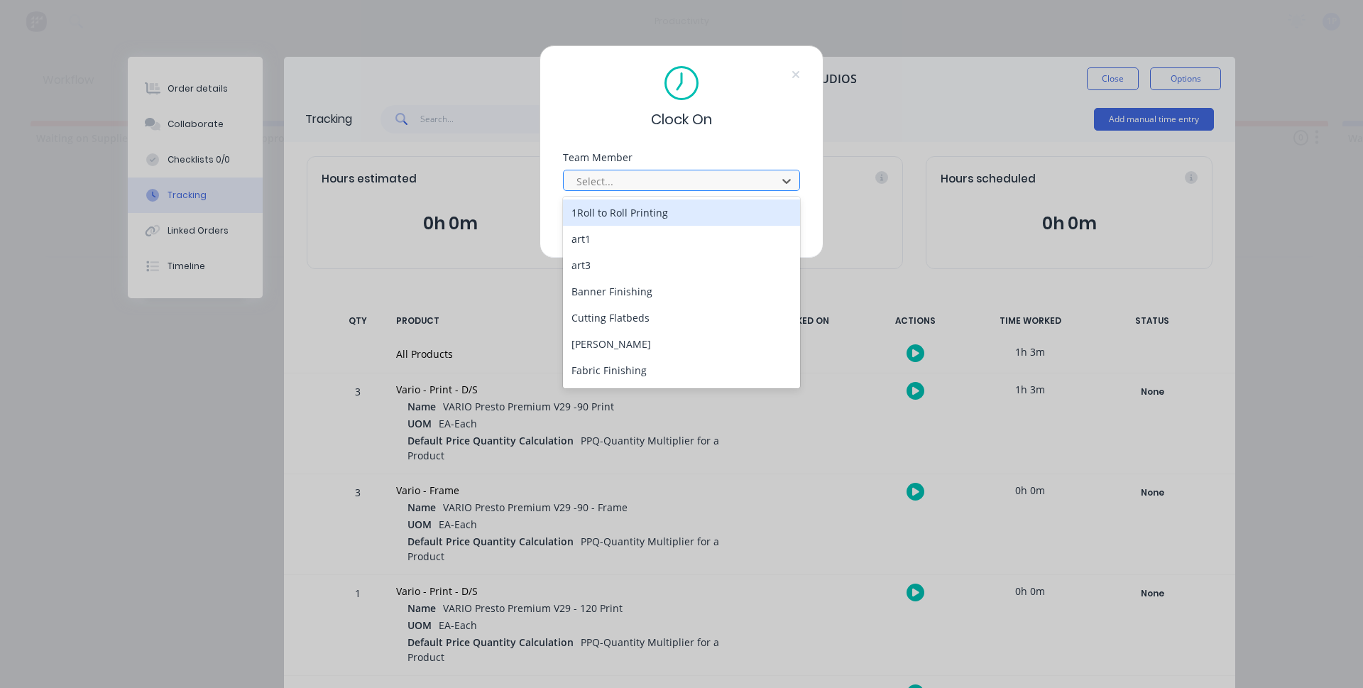
click at [597, 182] on div at bounding box center [672, 182] width 195 height 18
click at [613, 214] on div "1Roll to Roll Printing" at bounding box center [681, 213] width 237 height 26
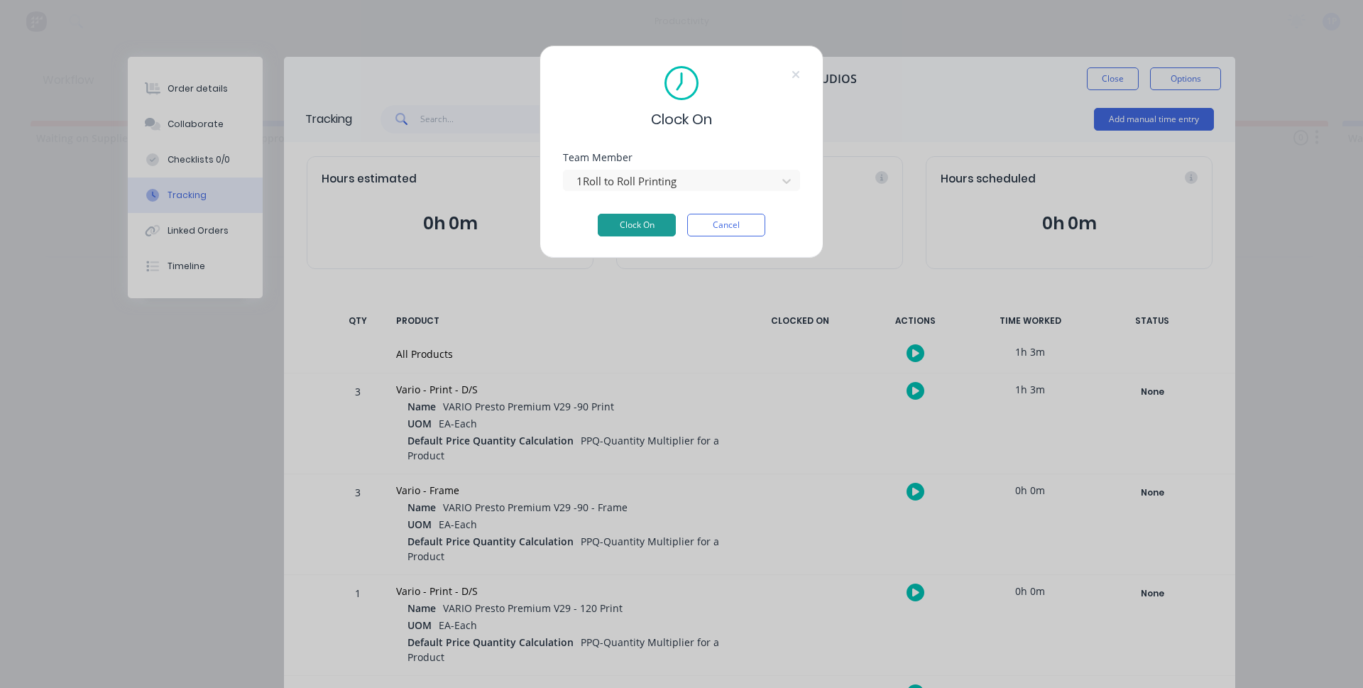
click at [628, 225] on button "Clock On" at bounding box center [637, 225] width 78 height 23
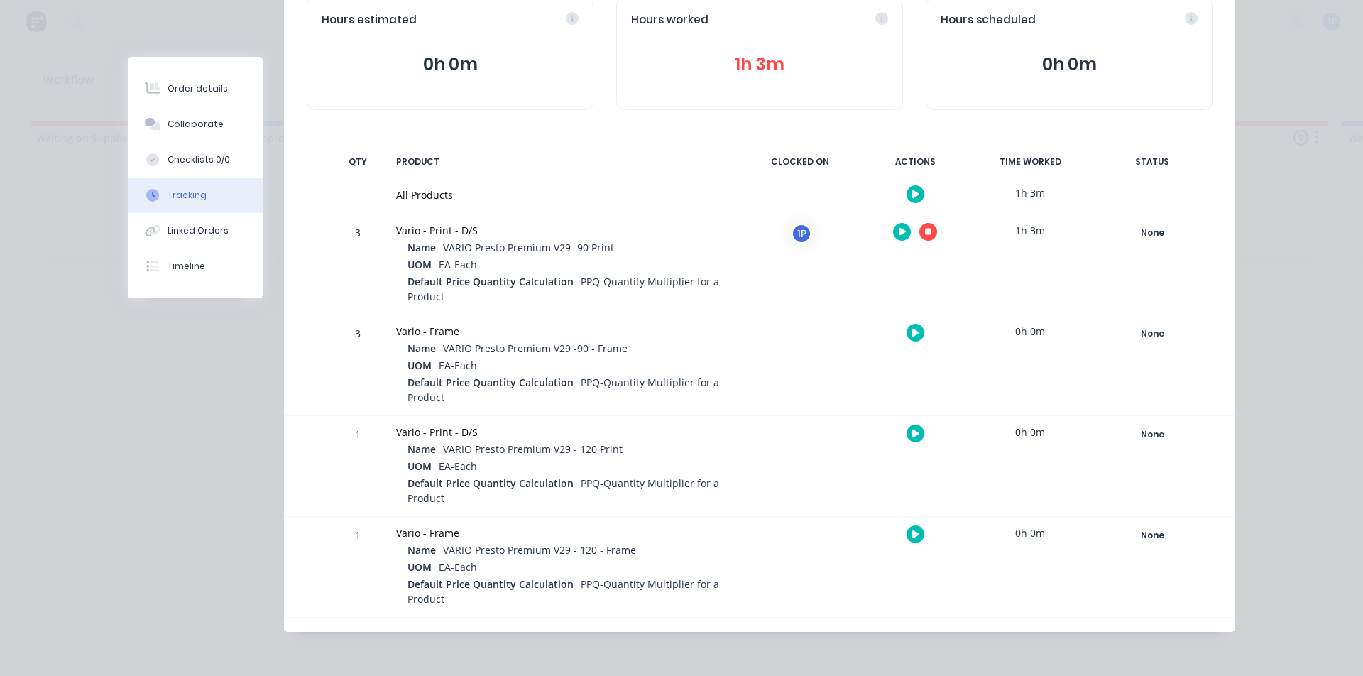
scroll to position [160, 0]
